Goal: Browse casually

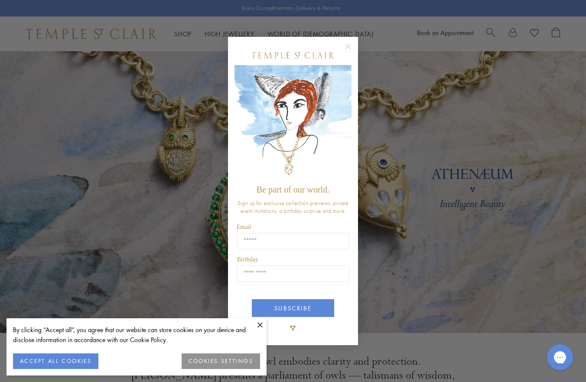
click at [179, 33] on div "Close dialog Be part of our world. Sign up for exclusive collection previews, p…" at bounding box center [293, 191] width 586 height 382
click at [346, 49] on circle "Close dialog" at bounding box center [348, 46] width 10 height 10
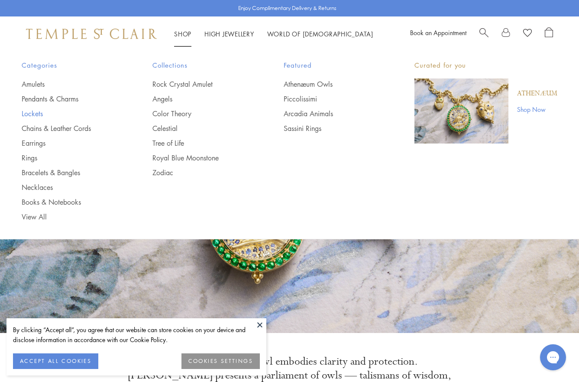
click at [36, 113] on link "Lockets" at bounding box center [70, 114] width 96 height 10
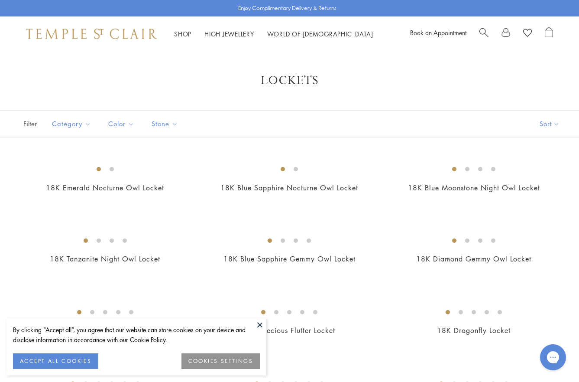
click at [261, 321] on button at bounding box center [260, 324] width 13 height 13
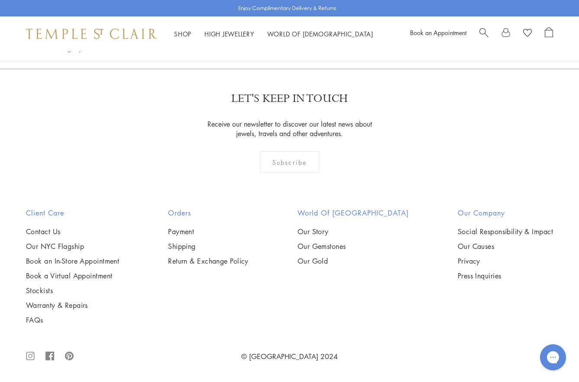
scroll to position [1127, 0]
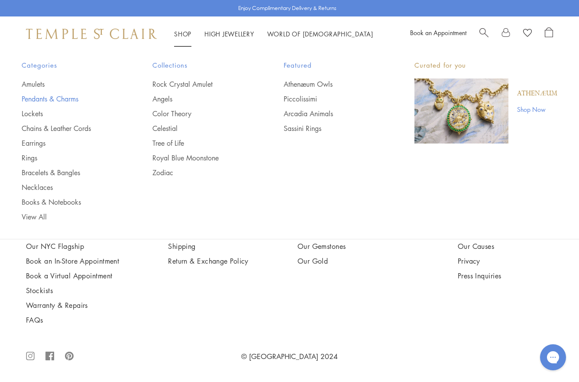
click at [48, 95] on link "Pendants & Charms" at bounding box center [70, 99] width 96 height 10
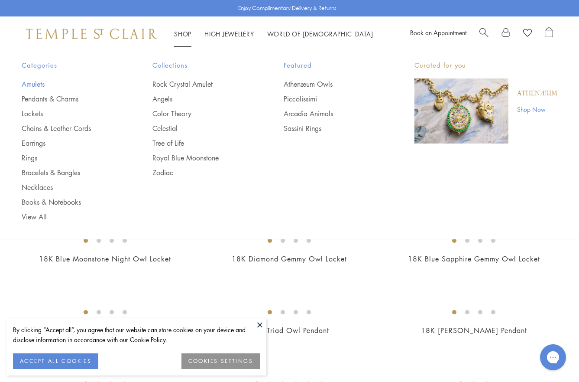
click at [39, 83] on link "Amulets" at bounding box center [70, 84] width 96 height 10
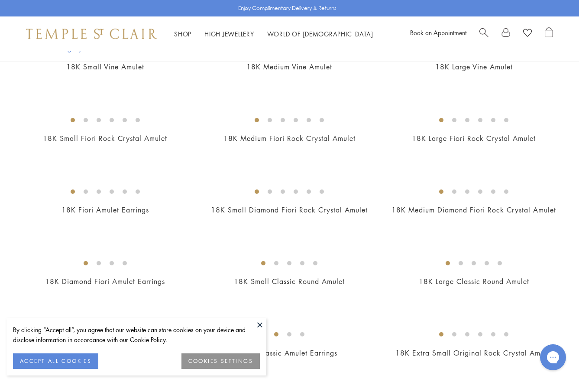
scroll to position [347, 0]
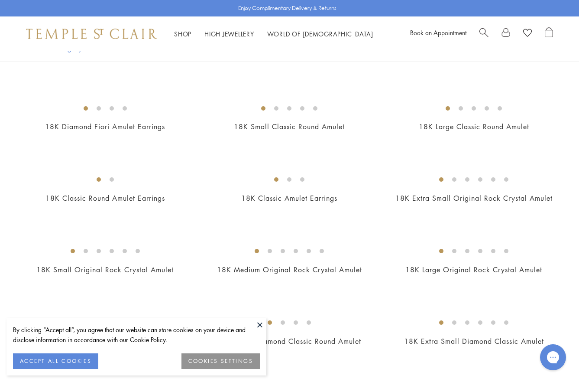
click at [263, 327] on button at bounding box center [260, 324] width 13 height 13
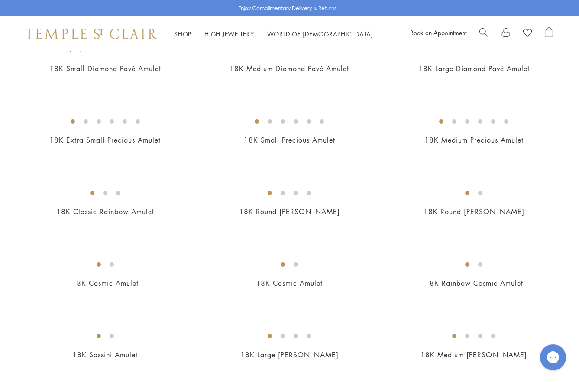
scroll to position [780, 0]
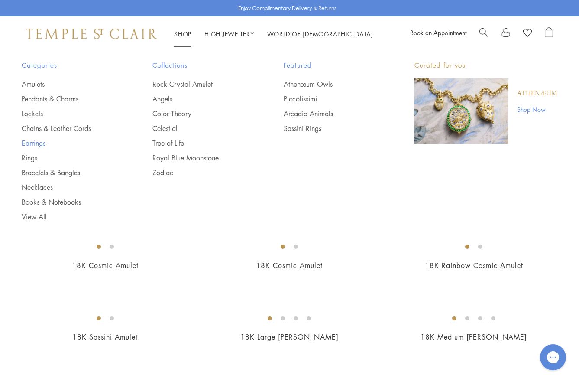
click at [39, 142] on link "Earrings" at bounding box center [70, 143] width 96 height 10
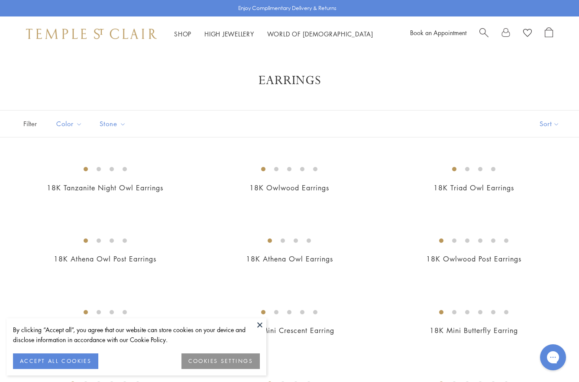
click at [259, 323] on button at bounding box center [260, 324] width 13 height 13
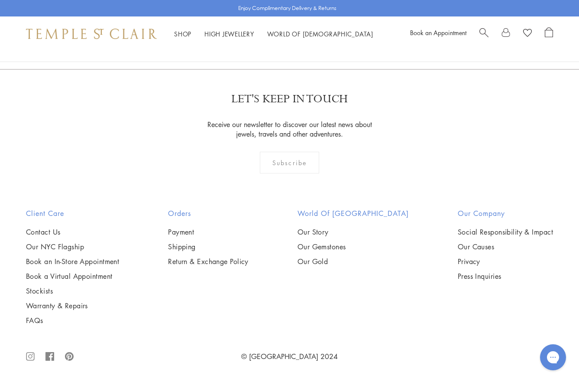
scroll to position [2947, 0]
click at [0, 0] on img at bounding box center [0, 0] width 0 height 0
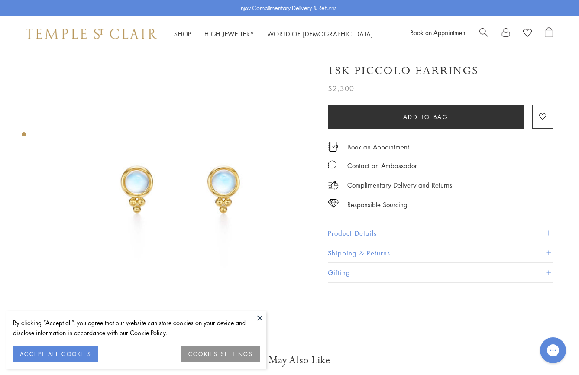
click at [259, 321] on button at bounding box center [260, 318] width 13 height 13
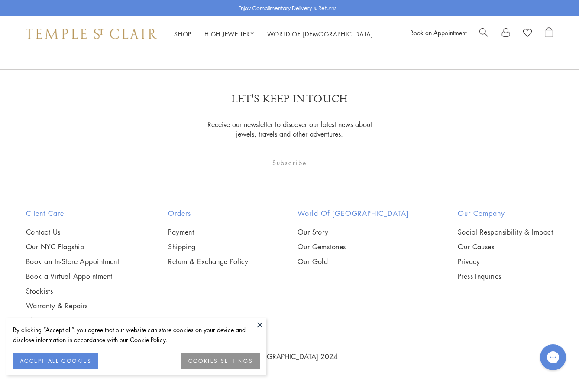
click at [259, 327] on button at bounding box center [260, 324] width 13 height 13
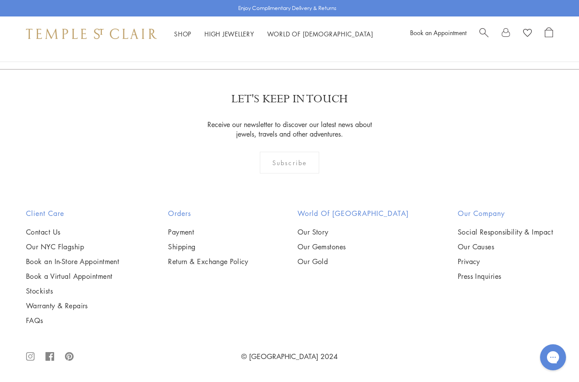
scroll to position [3901, 0]
click at [274, 34] on link "2" at bounding box center [276, 22] width 29 height 24
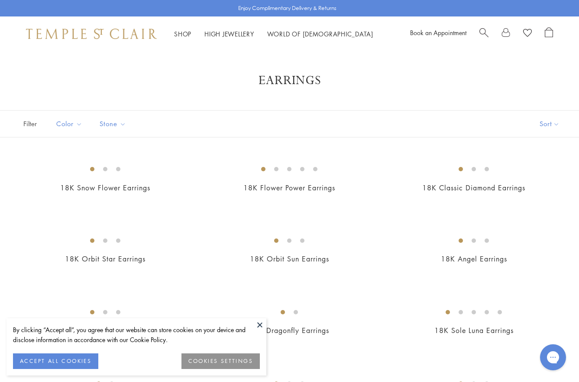
click at [260, 322] on button at bounding box center [260, 324] width 13 height 13
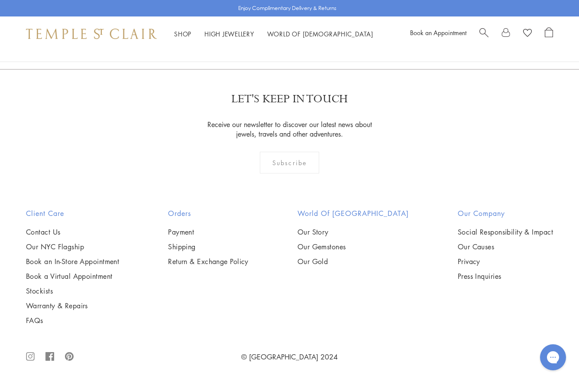
scroll to position [1647, 0]
click at [0, 0] on img at bounding box center [0, 0] width 0 height 0
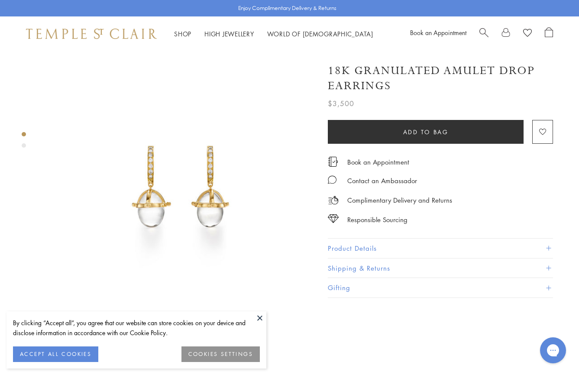
click at [256, 316] on button at bounding box center [260, 318] width 13 height 13
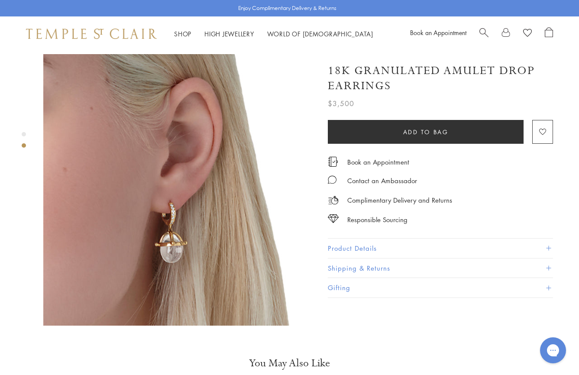
scroll to position [260, 0]
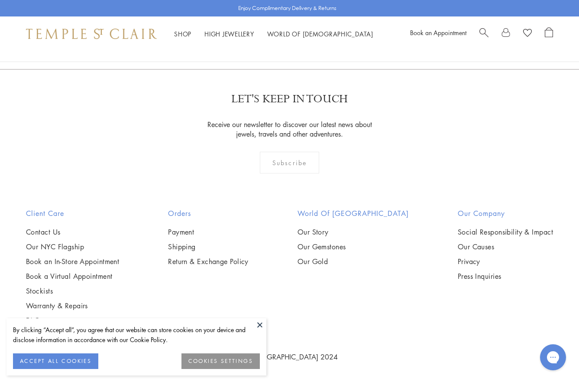
click at [260, 325] on button at bounding box center [260, 324] width 13 height 13
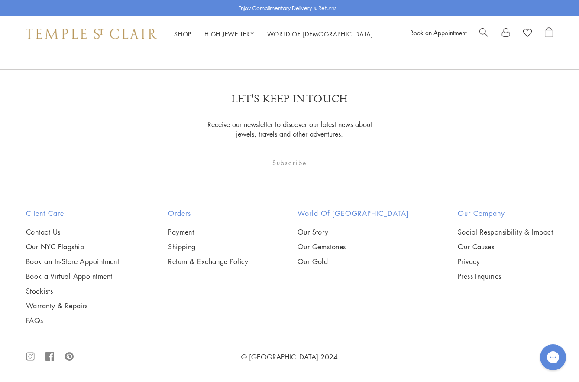
scroll to position [2340, 0]
click at [0, 0] on img at bounding box center [0, 0] width 0 height 0
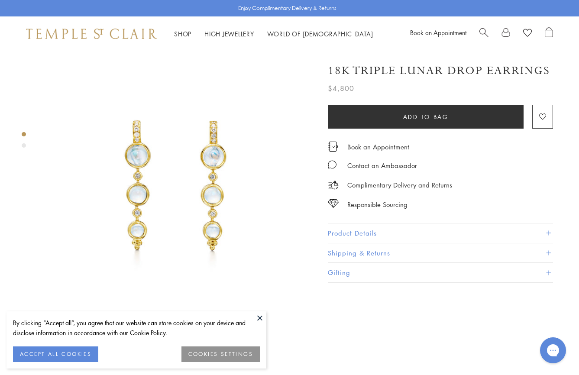
click at [258, 317] on button at bounding box center [260, 318] width 13 height 13
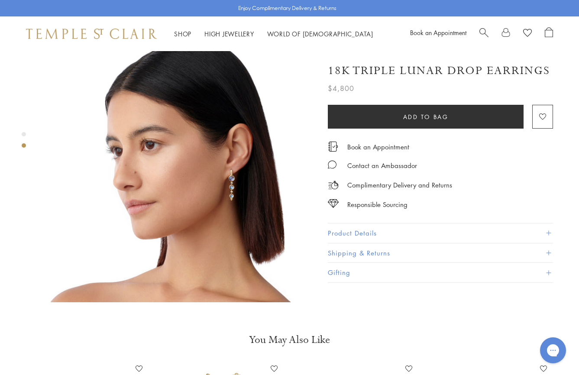
scroll to position [303, 0]
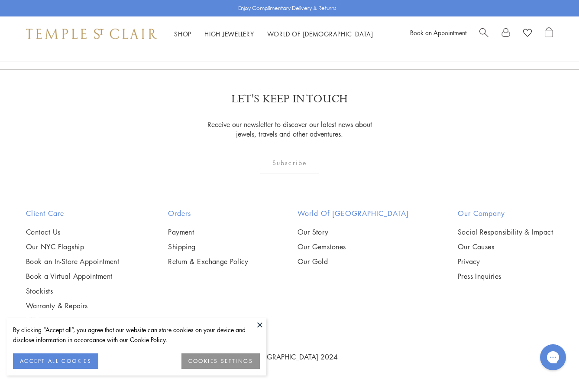
scroll to position [2384, 0]
click at [259, 324] on button at bounding box center [260, 324] width 13 height 13
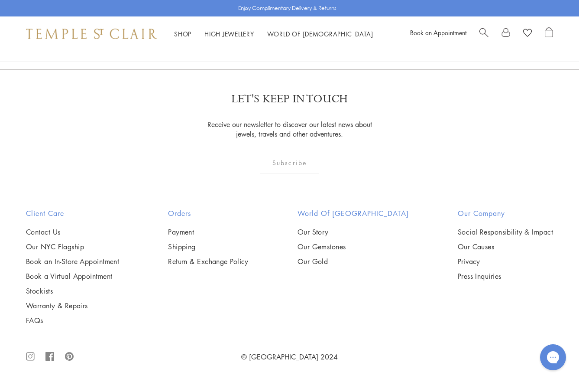
scroll to position [3684, 0]
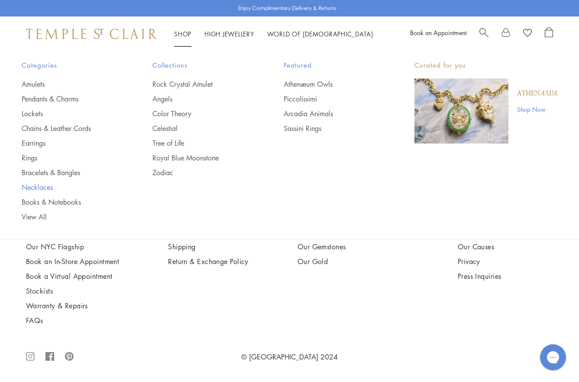
click at [31, 186] on link "Necklaces" at bounding box center [70, 187] width 96 height 10
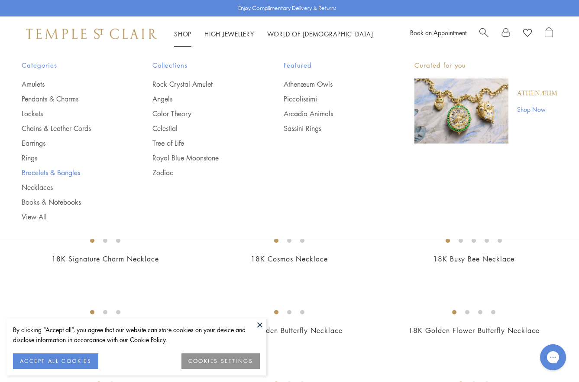
click at [54, 174] on link "Bracelets & Bangles" at bounding box center [70, 173] width 96 height 10
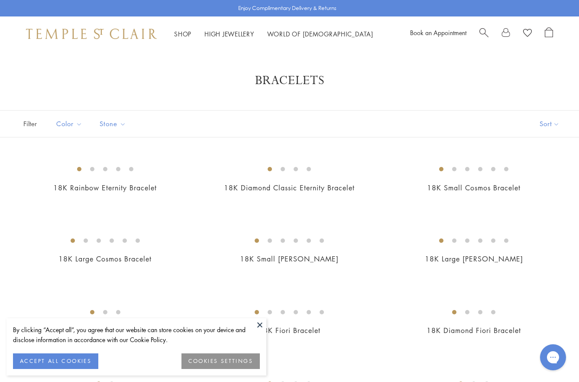
click at [260, 324] on button at bounding box center [260, 324] width 13 height 13
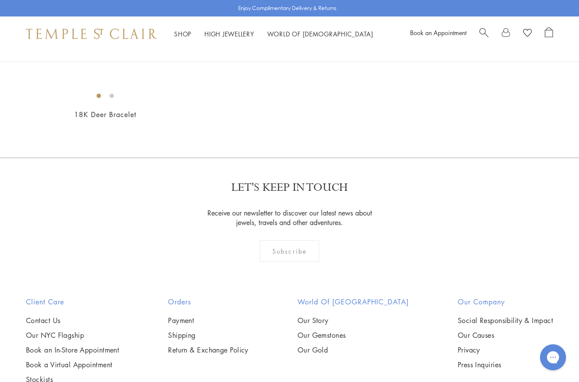
scroll to position [954, 0]
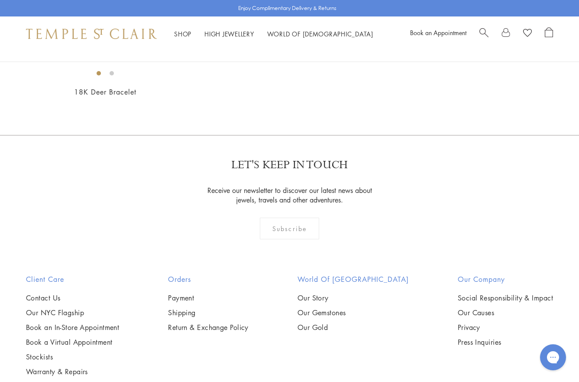
click at [0, 0] on img at bounding box center [0, 0] width 0 height 0
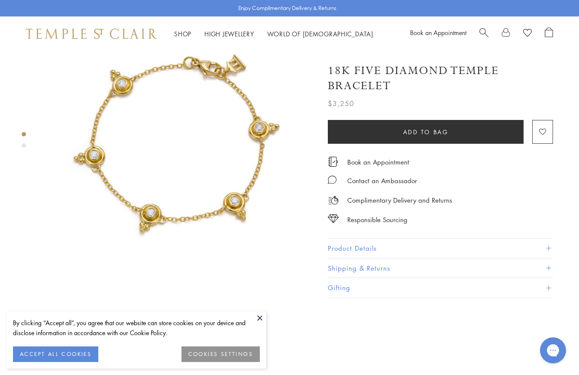
scroll to position [43, 0]
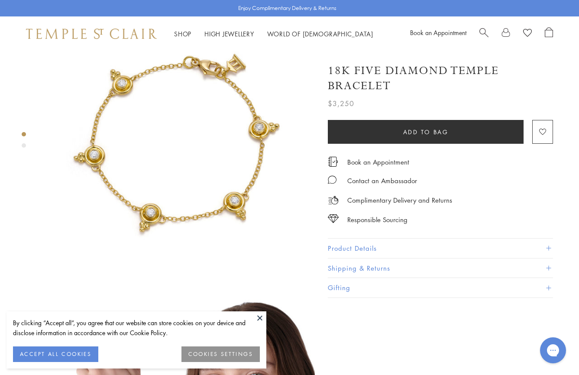
click at [258, 320] on button at bounding box center [260, 318] width 13 height 13
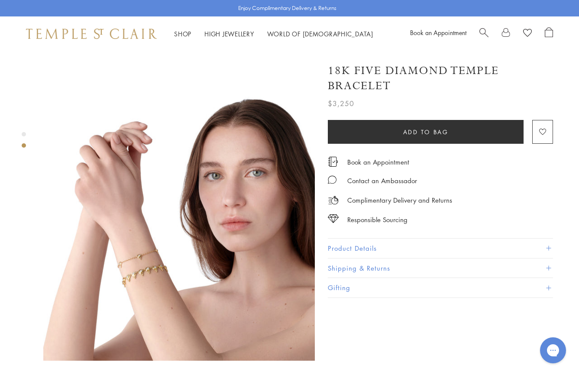
scroll to position [260, 0]
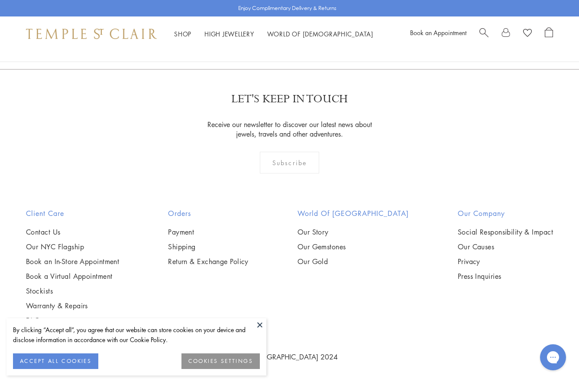
scroll to position [1474, 0]
click at [0, 0] on img at bounding box center [0, 0] width 0 height 0
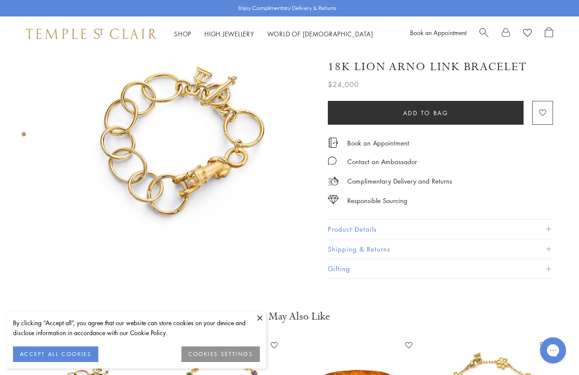
scroll to position [43, 0]
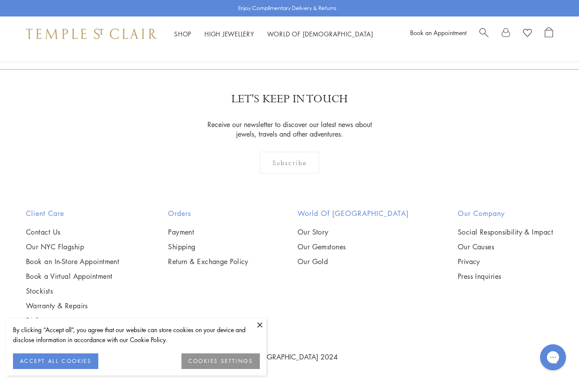
scroll to position [1812, 0]
click at [257, 322] on button at bounding box center [260, 324] width 13 height 13
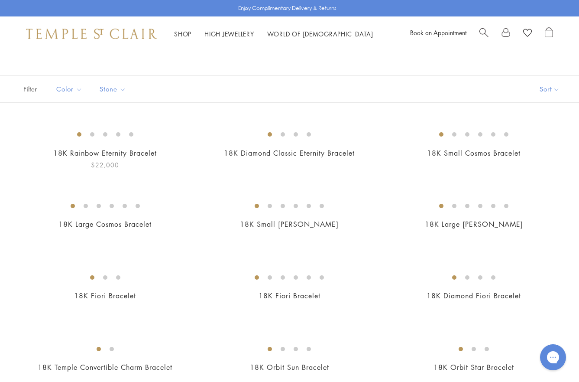
scroll to position [0, 0]
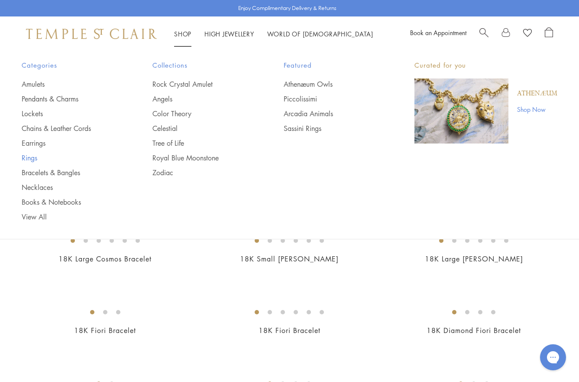
click at [28, 158] on link "Rings" at bounding box center [70, 158] width 96 height 10
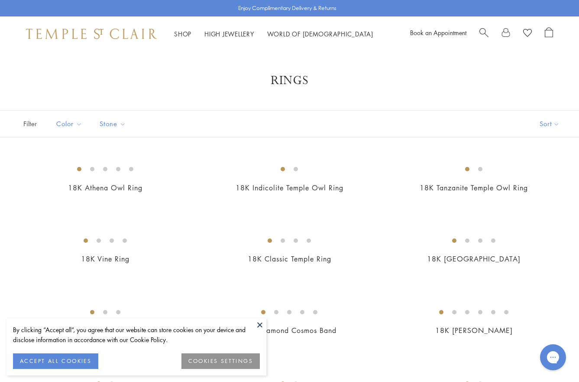
click at [259, 326] on button at bounding box center [260, 324] width 13 height 13
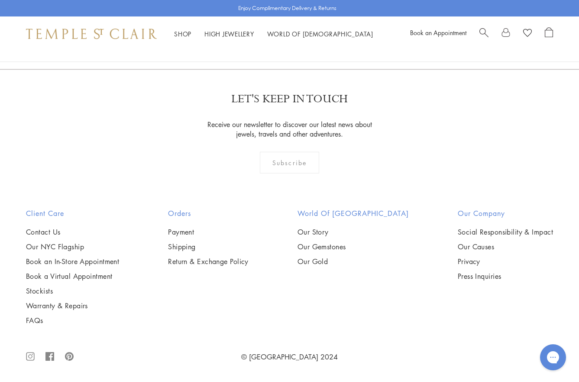
scroll to position [1387, 0]
click at [0, 0] on img at bounding box center [0, 0] width 0 height 0
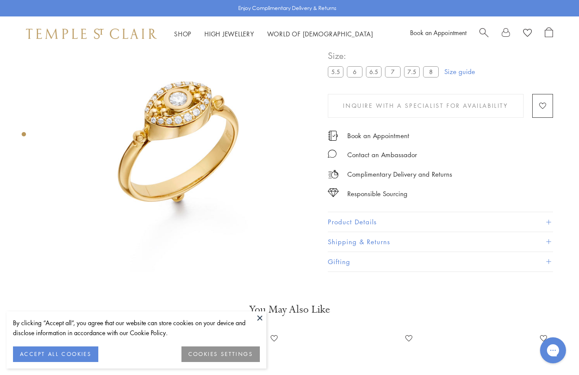
scroll to position [51, 0]
drag, startPoint x: 259, startPoint y: 318, endPoint x: 251, endPoint y: 303, distance: 16.7
click at [258, 318] on button at bounding box center [260, 318] width 13 height 13
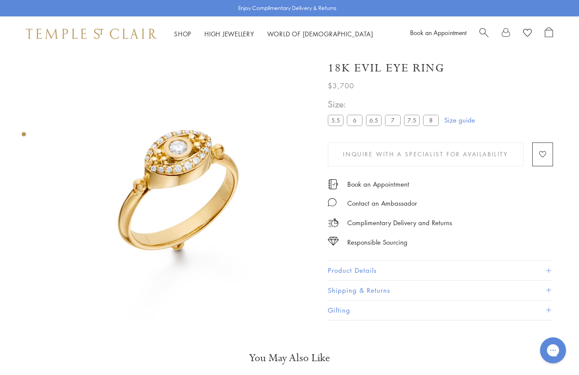
scroll to position [0, 0]
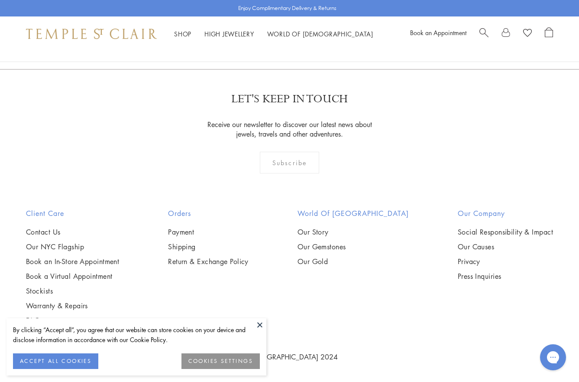
click at [260, 323] on button at bounding box center [260, 324] width 13 height 13
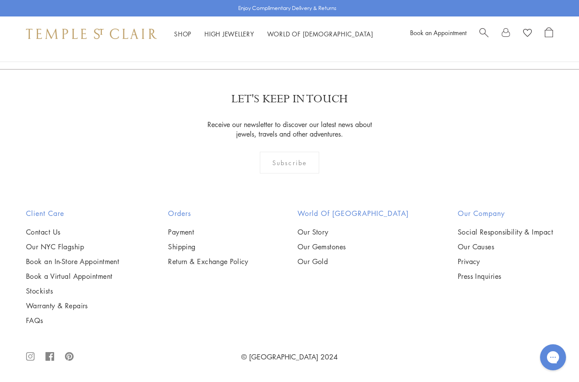
scroll to position [2080, 0]
click at [0, 0] on img at bounding box center [0, 0] width 0 height 0
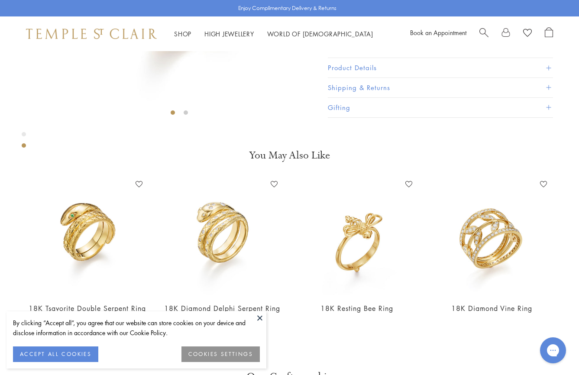
scroll to position [268, 0]
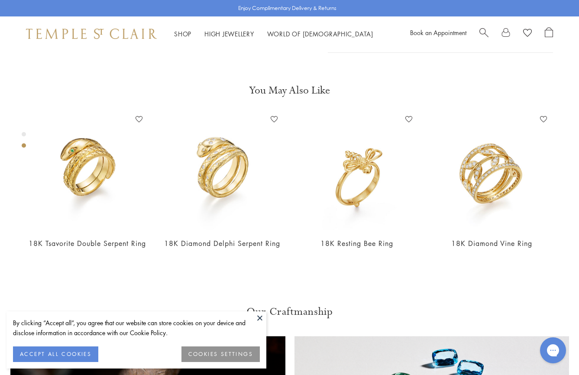
click at [256, 319] on button at bounding box center [260, 318] width 13 height 13
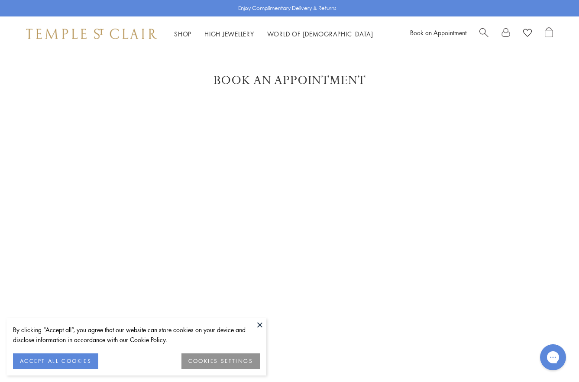
click at [260, 325] on button at bounding box center [260, 324] width 13 height 13
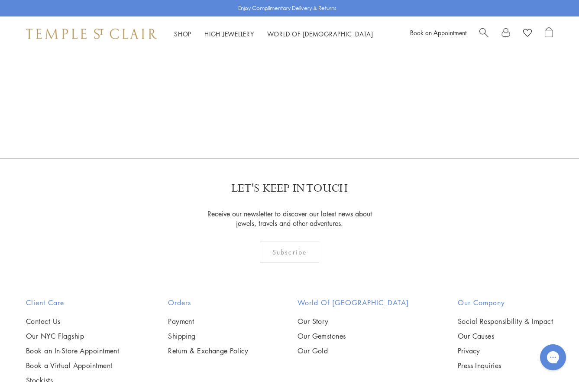
scroll to position [783, 0]
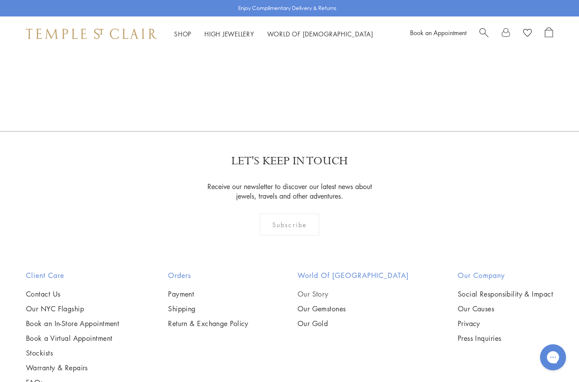
click at [328, 294] on link "Our Story" at bounding box center [353, 294] width 111 height 10
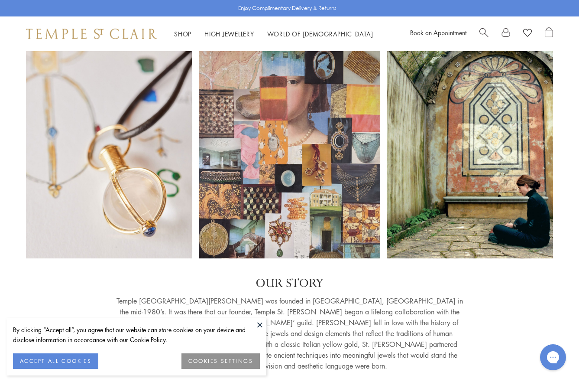
click at [258, 326] on button at bounding box center [260, 324] width 13 height 13
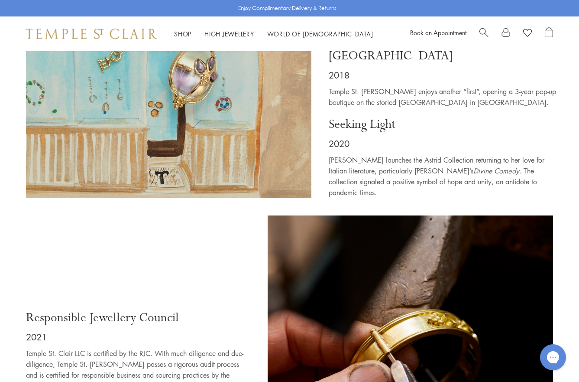
scroll to position [3987, 0]
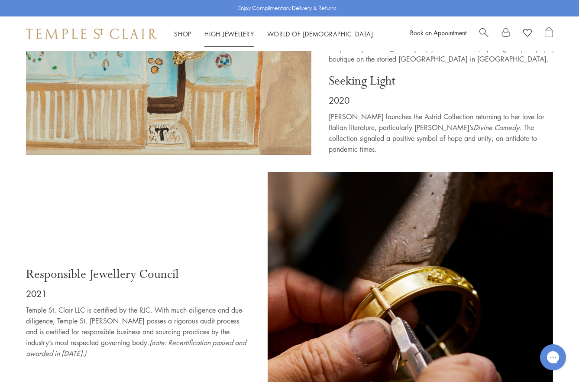
click at [231, 30] on link "High Jewellery High Jewellery" at bounding box center [230, 33] width 50 height 9
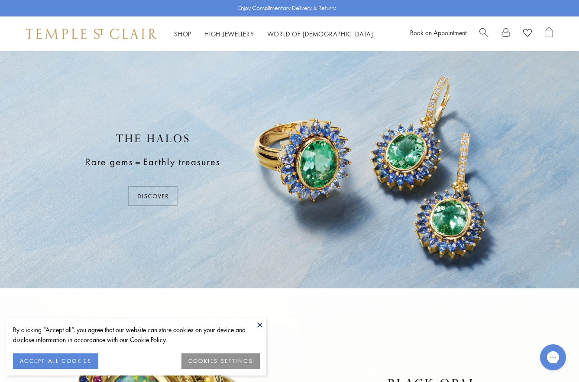
click at [260, 322] on button at bounding box center [260, 324] width 13 height 13
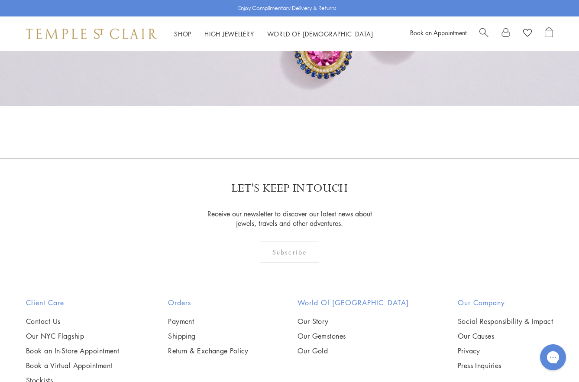
scroll to position [764, 0]
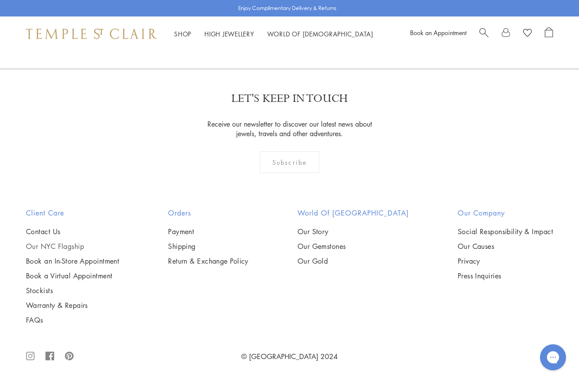
click at [56, 243] on link "Our NYC Flagship" at bounding box center [72, 246] width 93 height 10
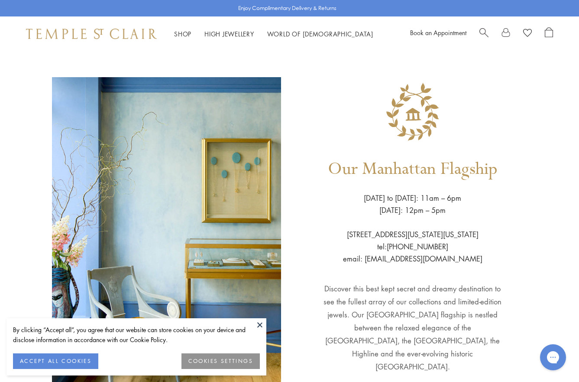
click at [260, 322] on button at bounding box center [260, 324] width 13 height 13
